Goal: Task Accomplishment & Management: Complete application form

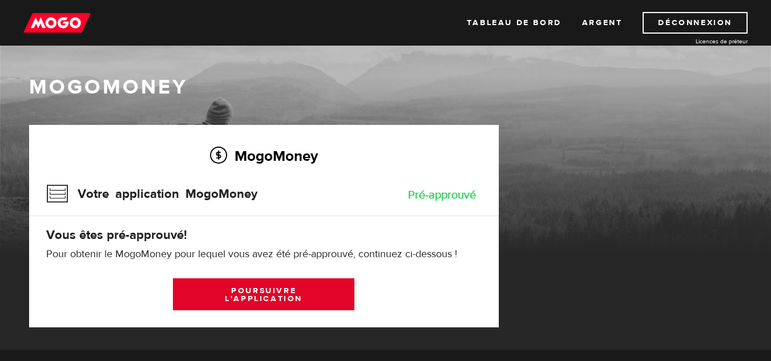
click at [306, 298] on link "Poursuivre l'application" at bounding box center [263, 294] width 181 height 32
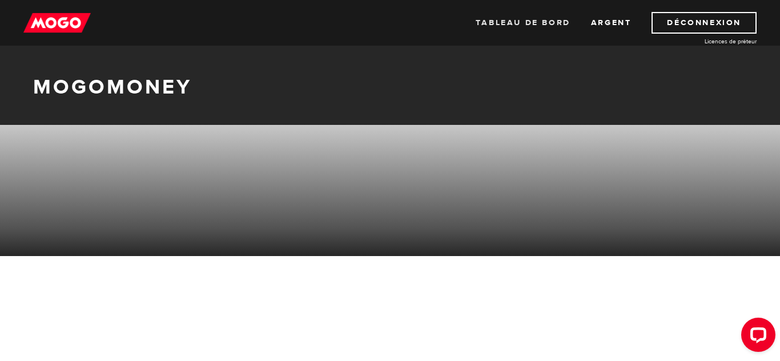
click at [528, 18] on font "Tableau de bord" at bounding box center [522, 23] width 95 height 10
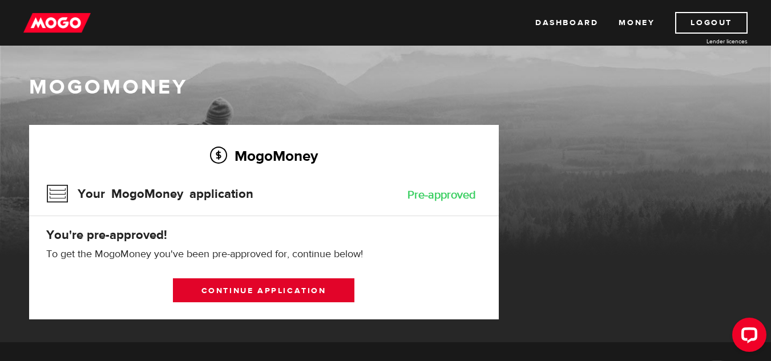
click at [274, 284] on link "Continue application" at bounding box center [263, 290] width 181 height 24
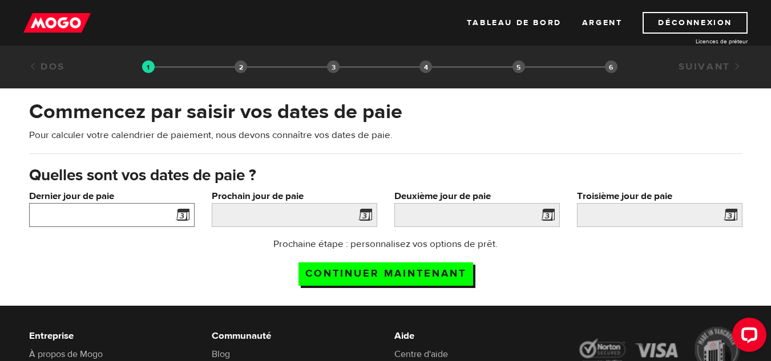
click at [151, 216] on input "Dernier jour de paie" at bounding box center [111, 215] width 165 height 24
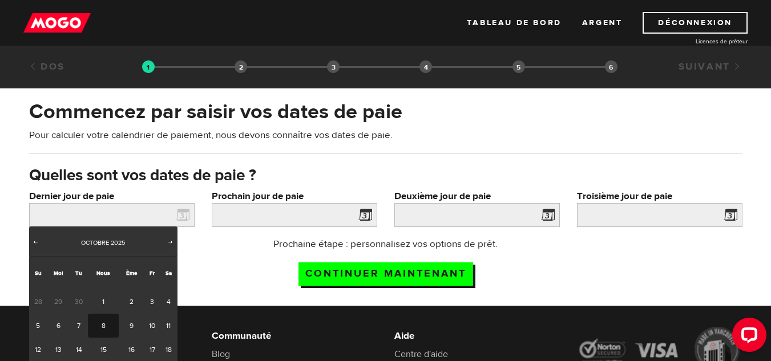
click at [102, 328] on font "8" at bounding box center [104, 325] width 4 height 9
type input "NaN/NaN/NaN"
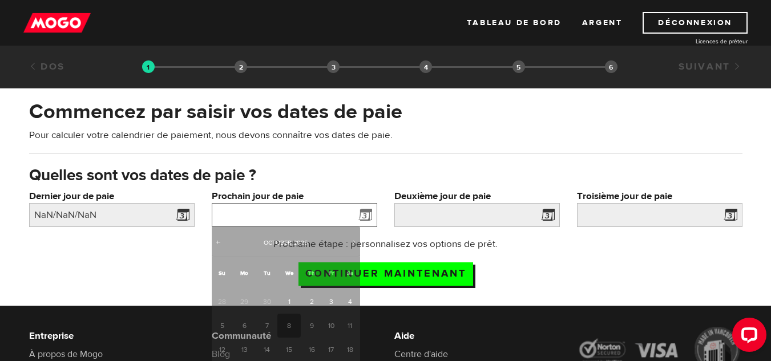
click at [271, 212] on input "Prochain jour de paie" at bounding box center [294, 215] width 165 height 24
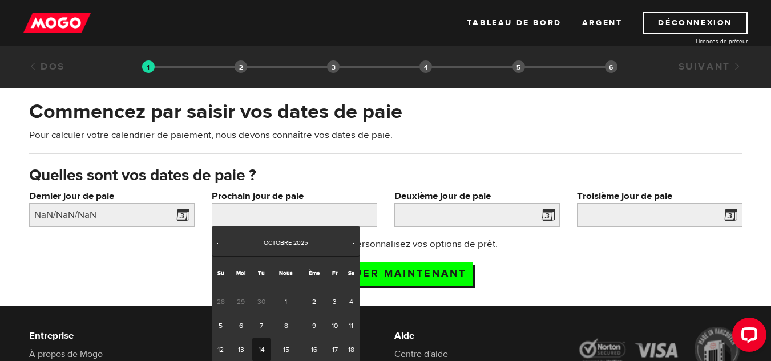
click at [263, 350] on font "14" at bounding box center [262, 349] width 6 height 9
type input "NaN/NaN/NaN"
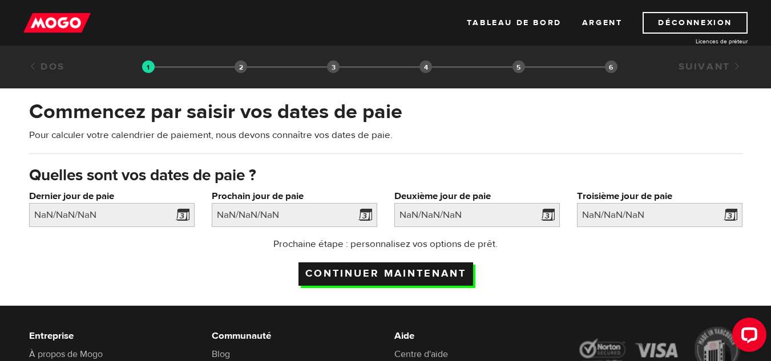
click at [416, 274] on input "Continuer maintenant" at bounding box center [385, 274] width 175 height 23
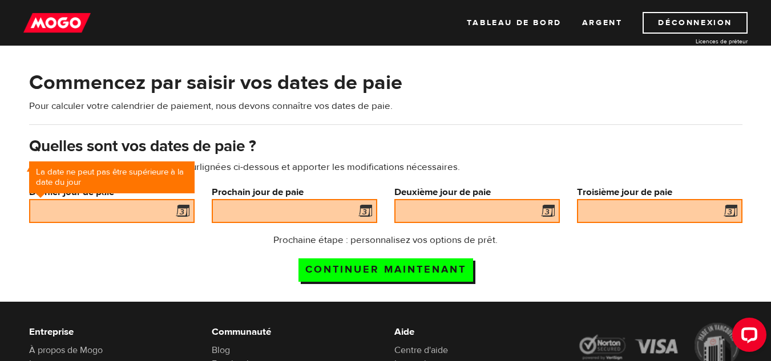
click at [187, 216] on span at bounding box center [180, 213] width 17 height 18
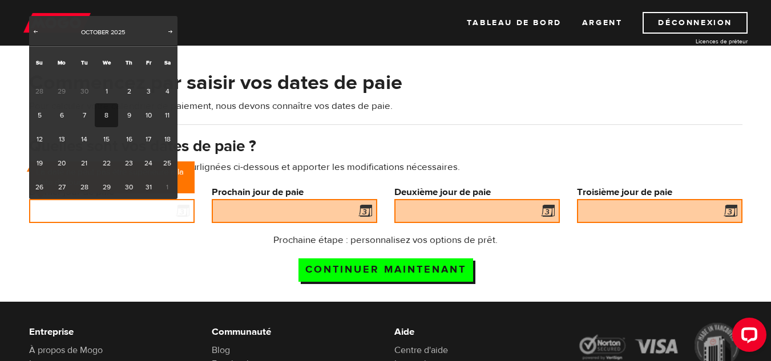
click at [156, 214] on input "Dernier jour de paie" at bounding box center [111, 211] width 165 height 24
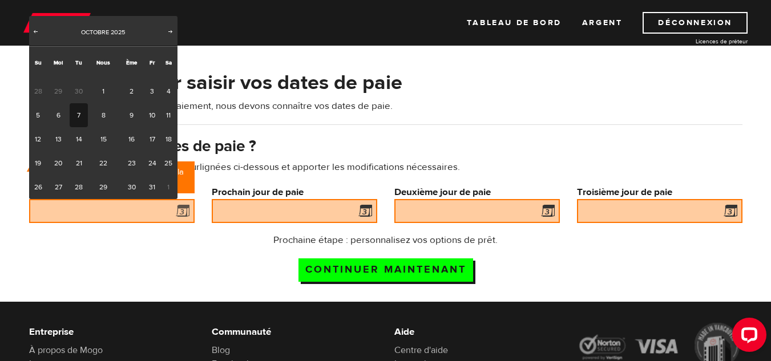
click at [75, 112] on link "7" at bounding box center [79, 115] width 18 height 24
type input "NaN/NaN/NaN"
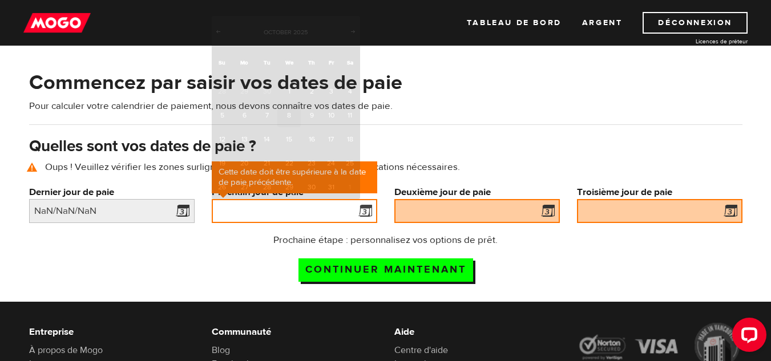
click at [230, 206] on input "Prochain jour de paie" at bounding box center [294, 211] width 165 height 24
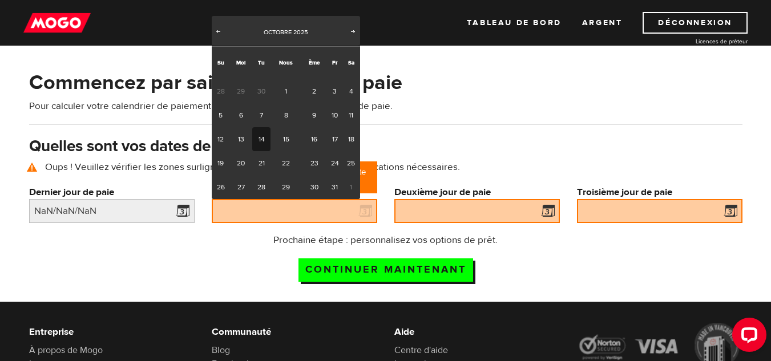
click at [263, 144] on link "14" at bounding box center [261, 139] width 18 height 24
type input "NaN/NaN/NaN"
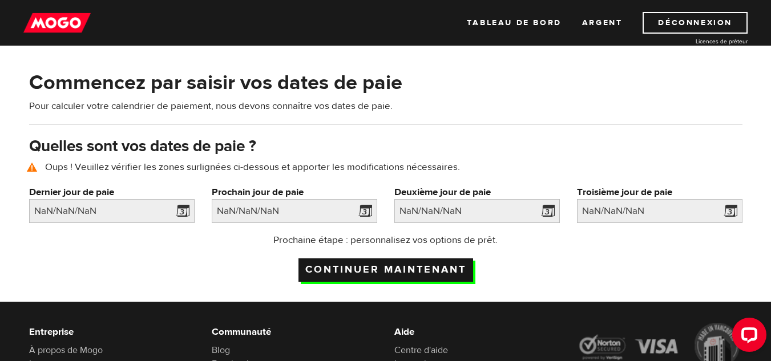
click at [383, 259] on input "Continuer maintenant" at bounding box center [385, 270] width 175 height 23
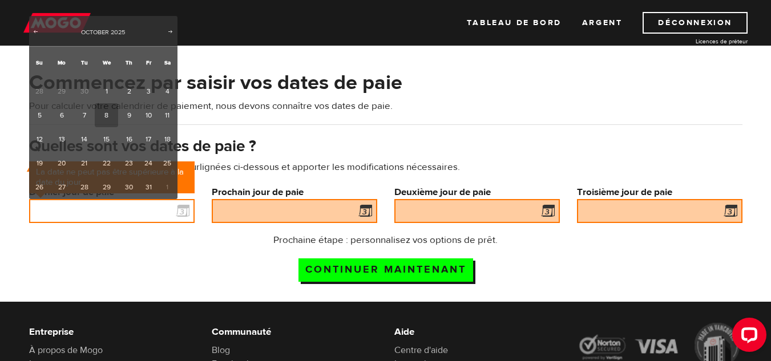
click at [155, 212] on input "Dernier jour de paie" at bounding box center [111, 211] width 165 height 24
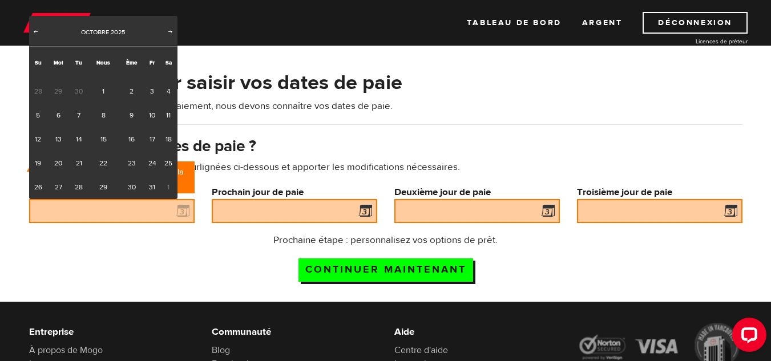
click at [33, 26] on div "Précédent Suivant Octobre 2025" at bounding box center [103, 31] width 148 height 30
click at [35, 32] on span "Précédent" at bounding box center [35, 31] width 9 height 9
click at [80, 186] on font "30" at bounding box center [79, 187] width 8 height 9
type input "NaN/NaN/NaN"
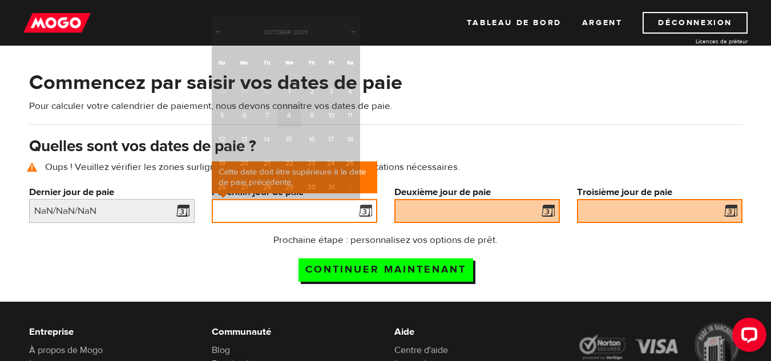
click at [225, 205] on input "Prochain jour de paie" at bounding box center [294, 211] width 165 height 24
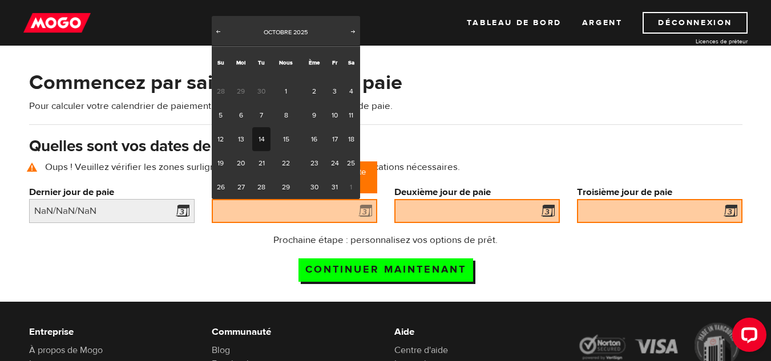
click at [260, 136] on font "14" at bounding box center [262, 139] width 6 height 9
type input "NaN/NaN/NaN"
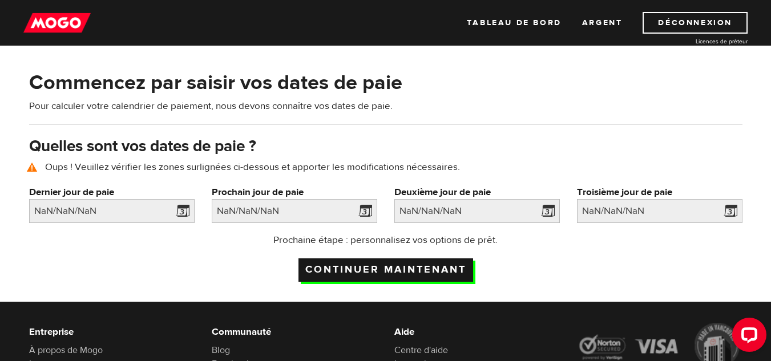
click at [352, 270] on input "Continuer maintenant" at bounding box center [385, 270] width 175 height 23
